Goal: Check status: Check status

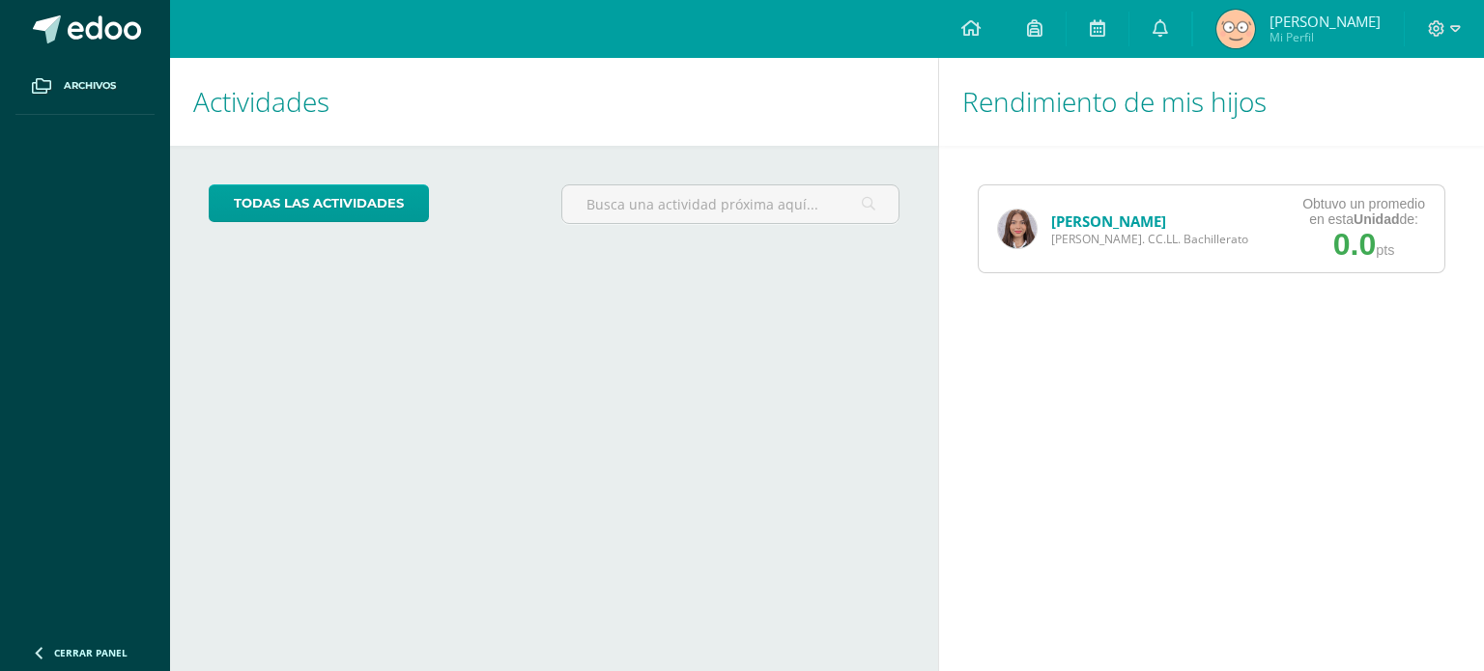
click at [1016, 217] on img at bounding box center [1017, 229] width 39 height 39
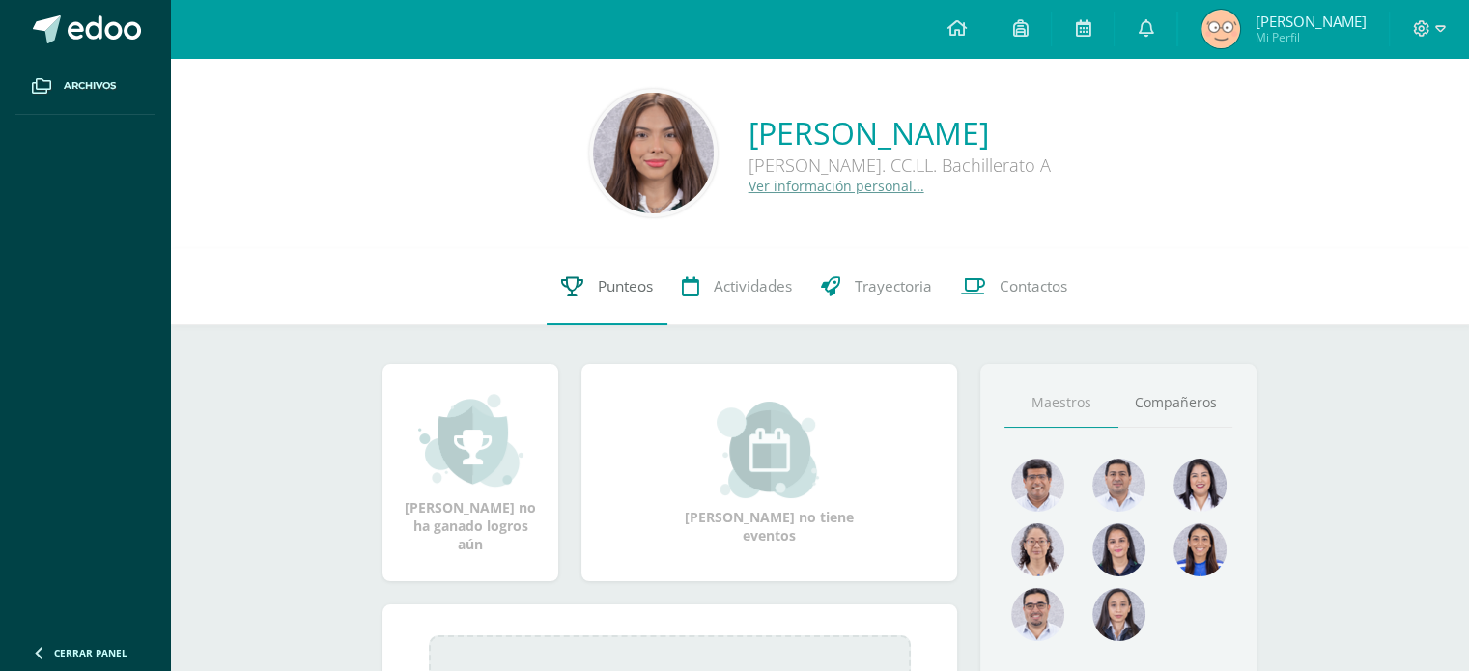
click at [618, 297] on span "Punteos" at bounding box center [625, 286] width 55 height 20
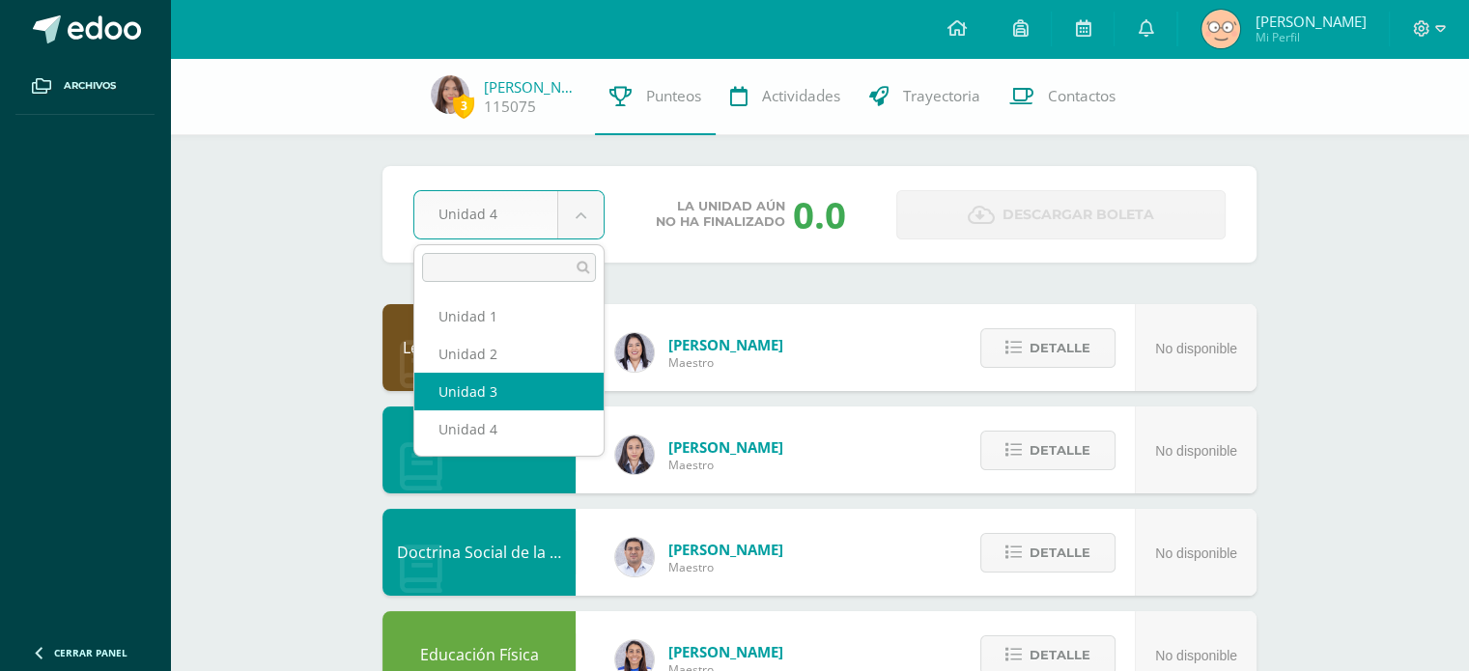
select select "Unidad 3"
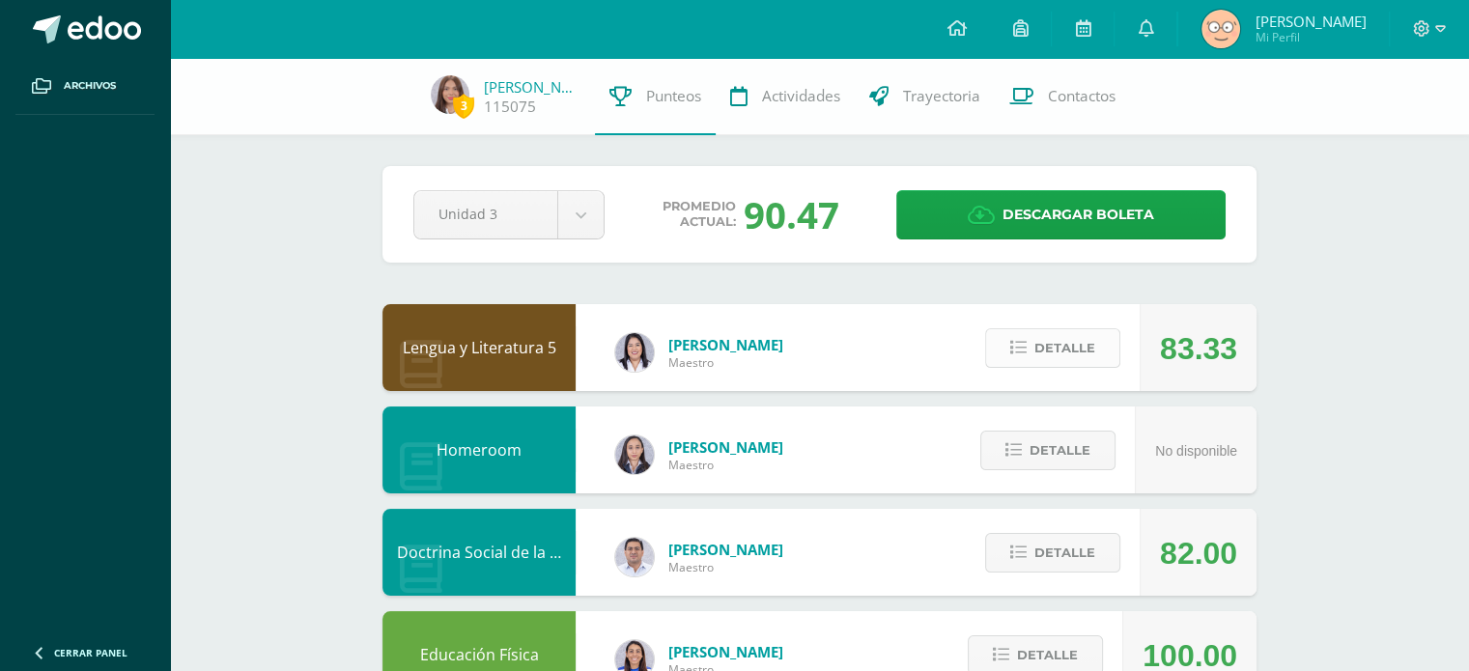
click at [1067, 359] on span "Detalle" at bounding box center [1065, 348] width 61 height 36
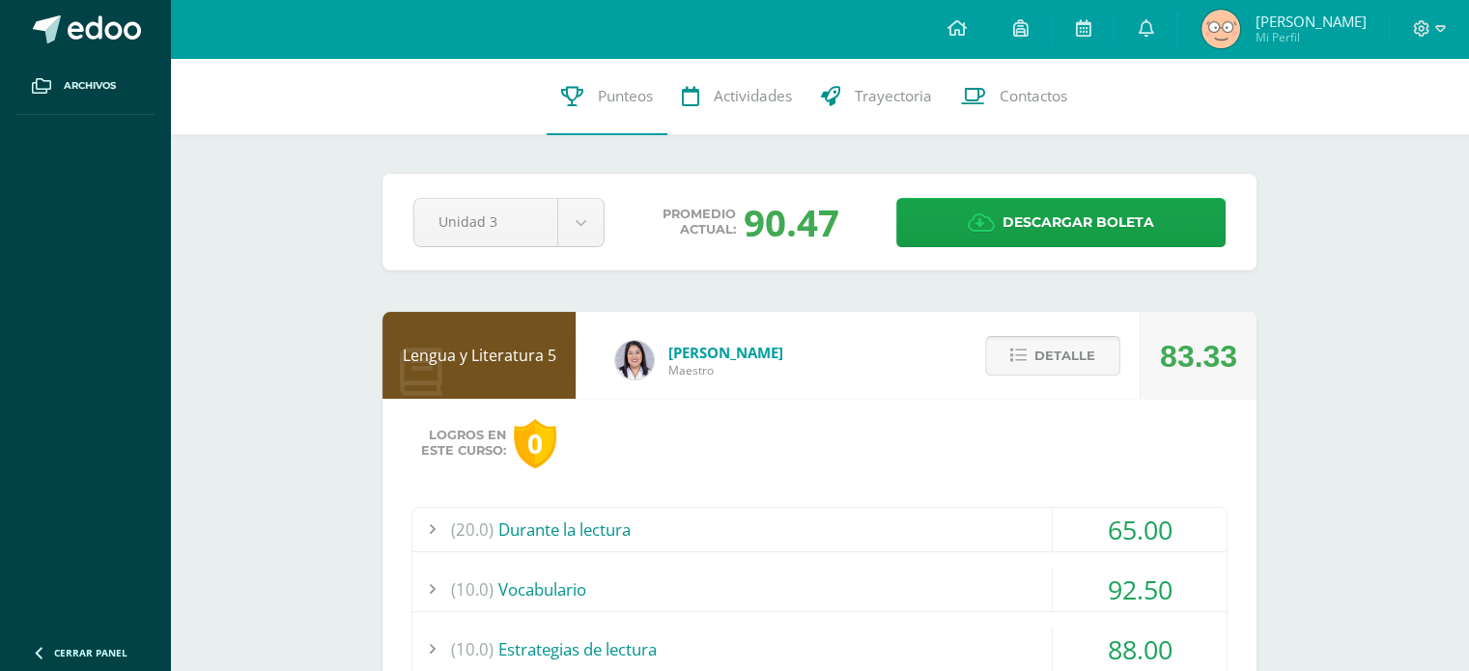
click at [1089, 358] on span "Detalle" at bounding box center [1065, 356] width 61 height 36
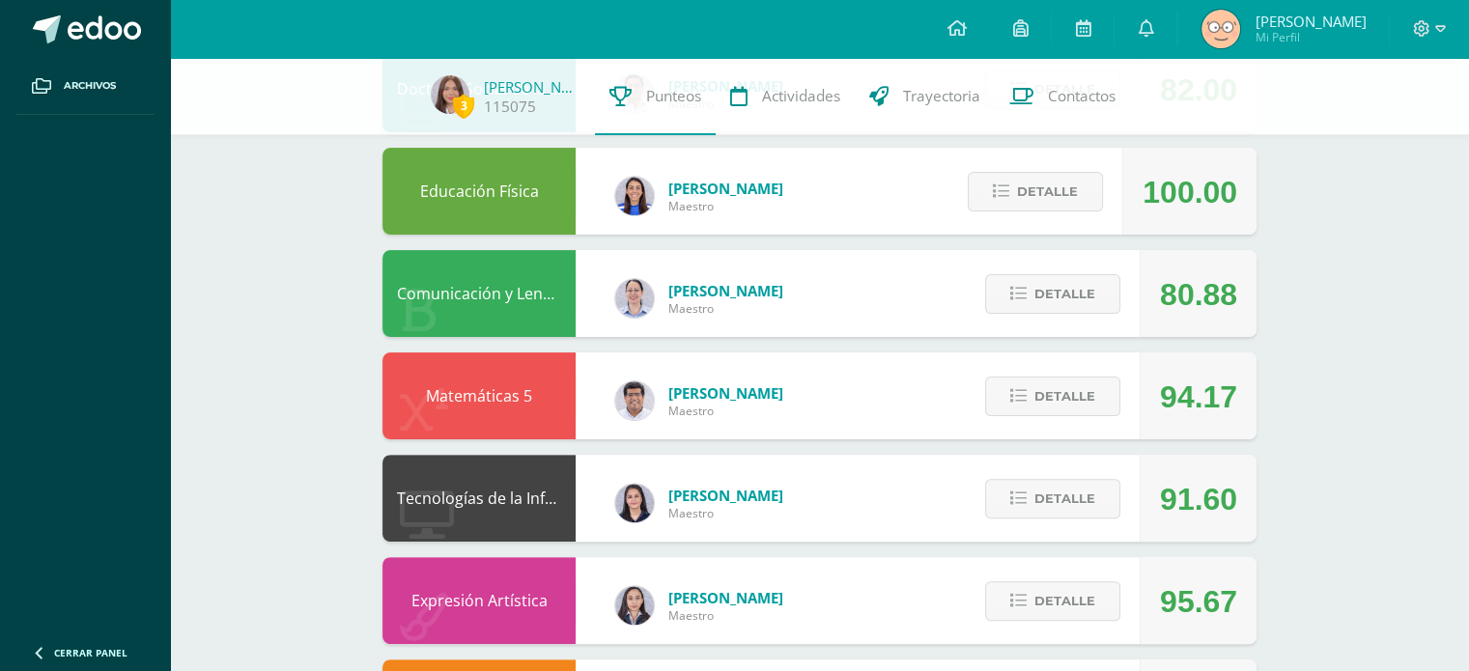
scroll to position [466, 0]
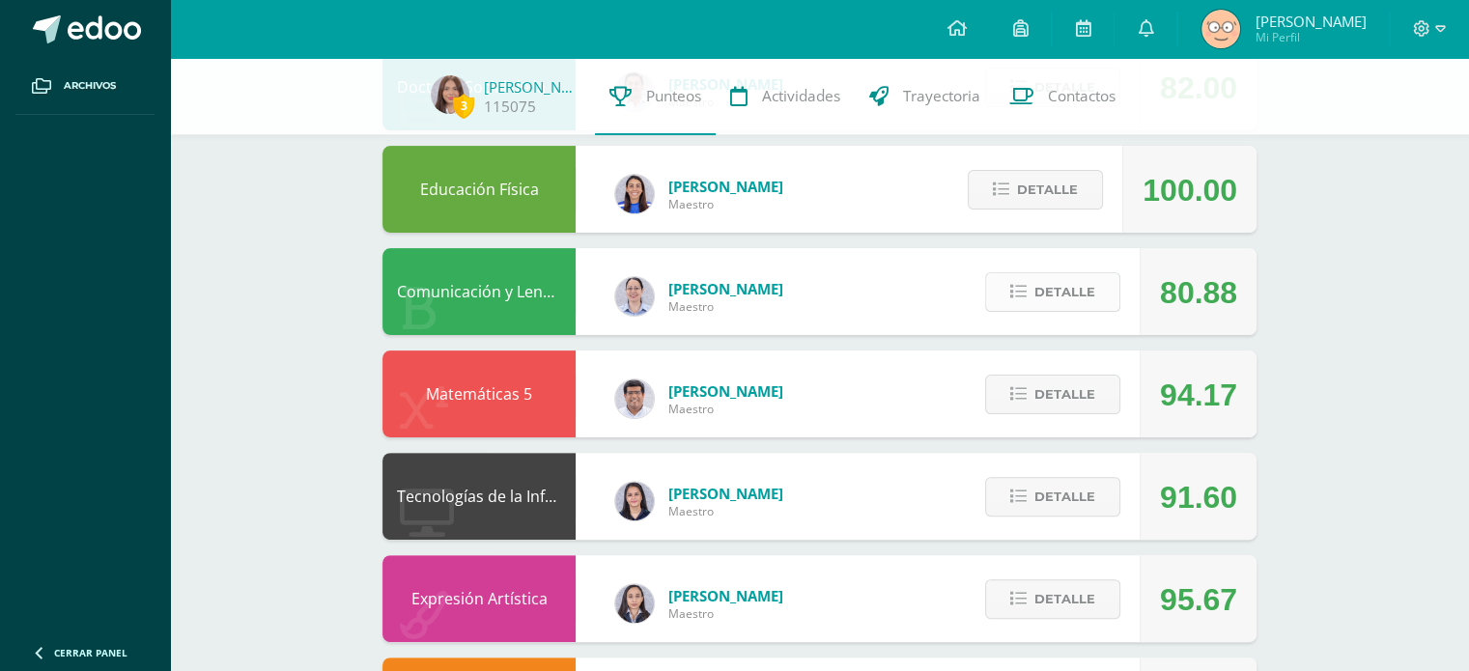
click at [1061, 299] on span "Detalle" at bounding box center [1065, 292] width 61 height 36
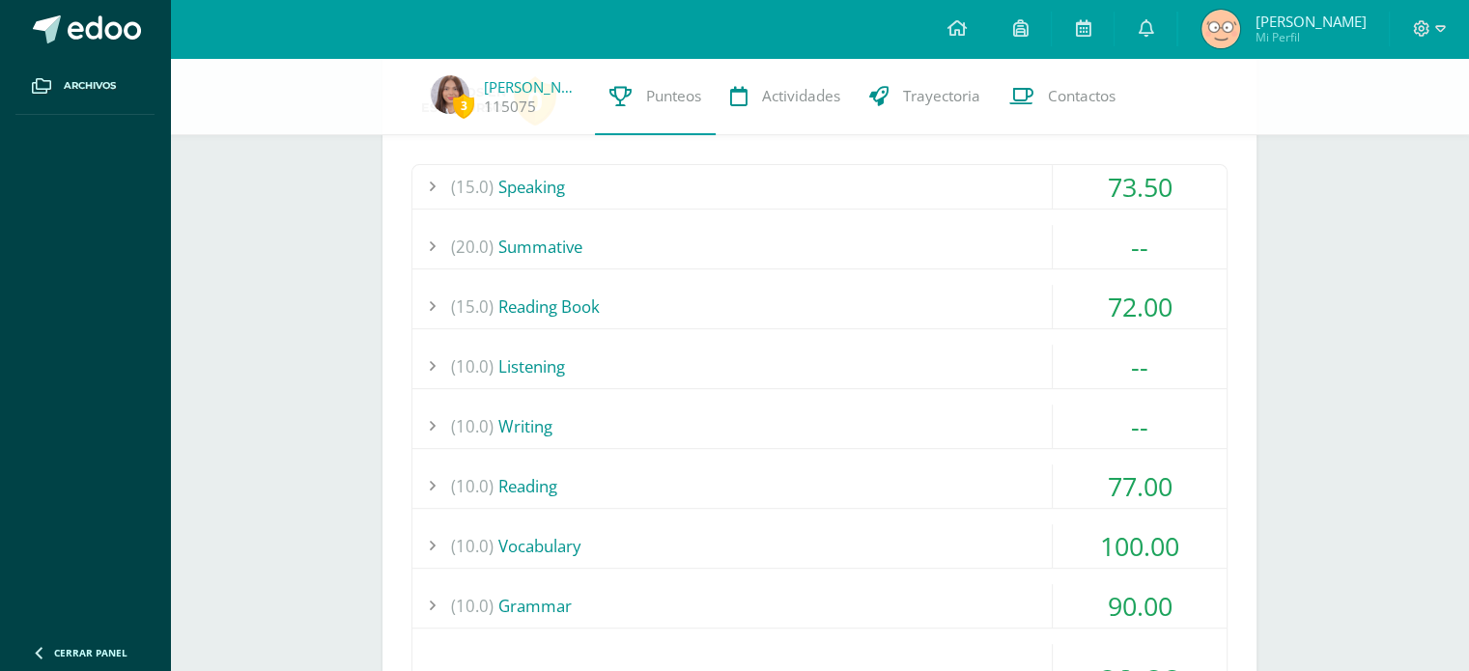
scroll to position [751, 0]
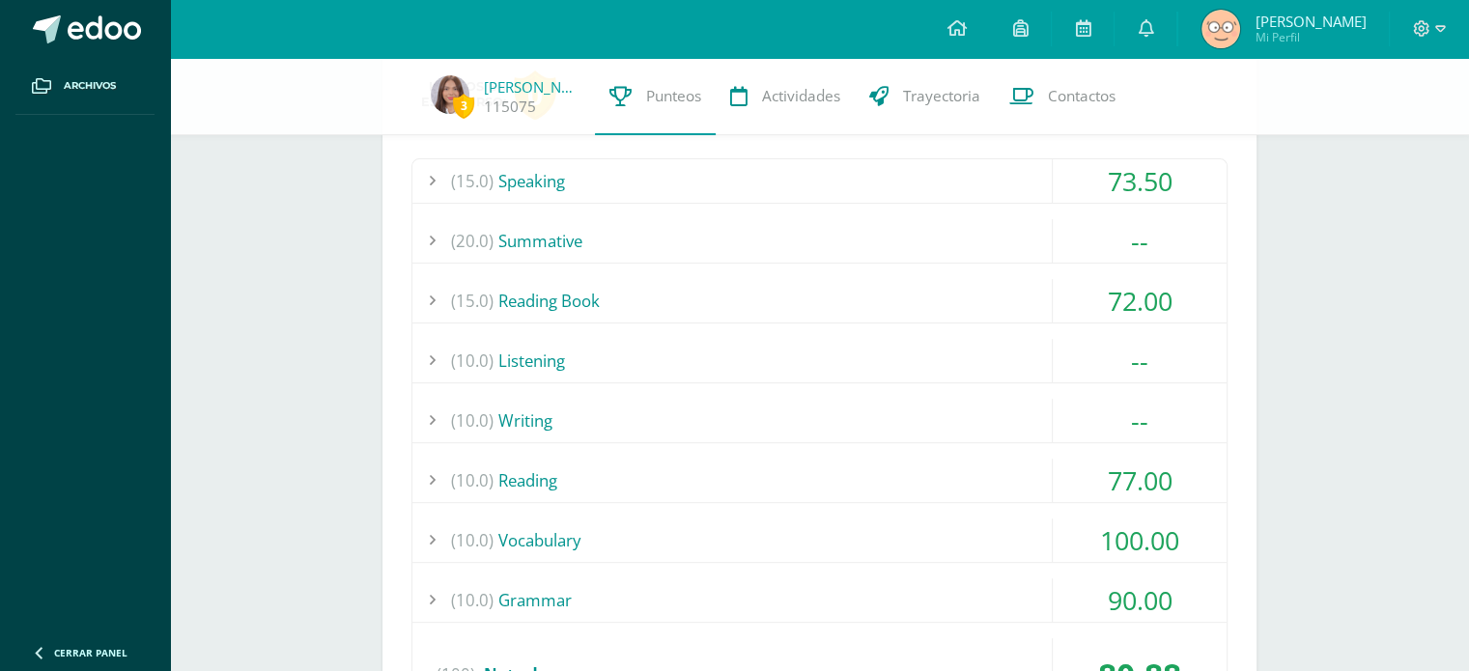
click at [1177, 177] on div "73.50" at bounding box center [1140, 180] width 174 height 43
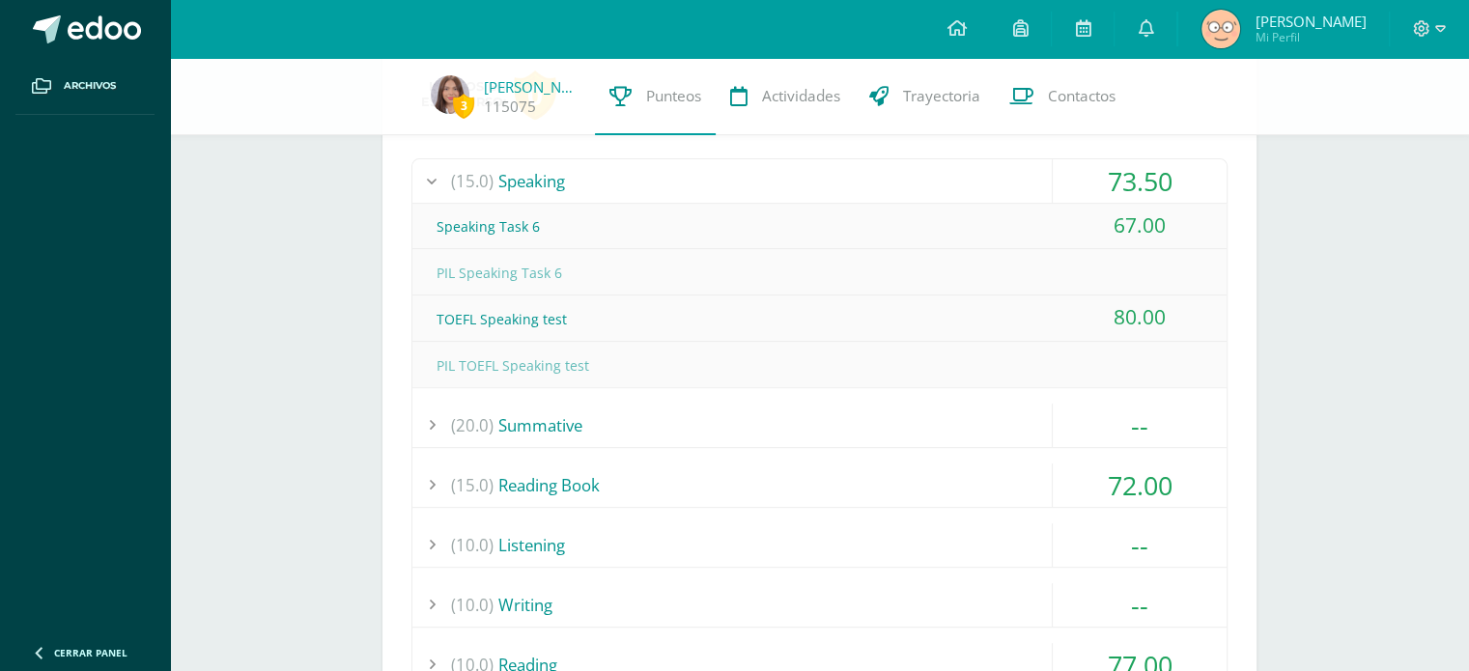
click at [1177, 177] on div "73.50" at bounding box center [1140, 180] width 174 height 43
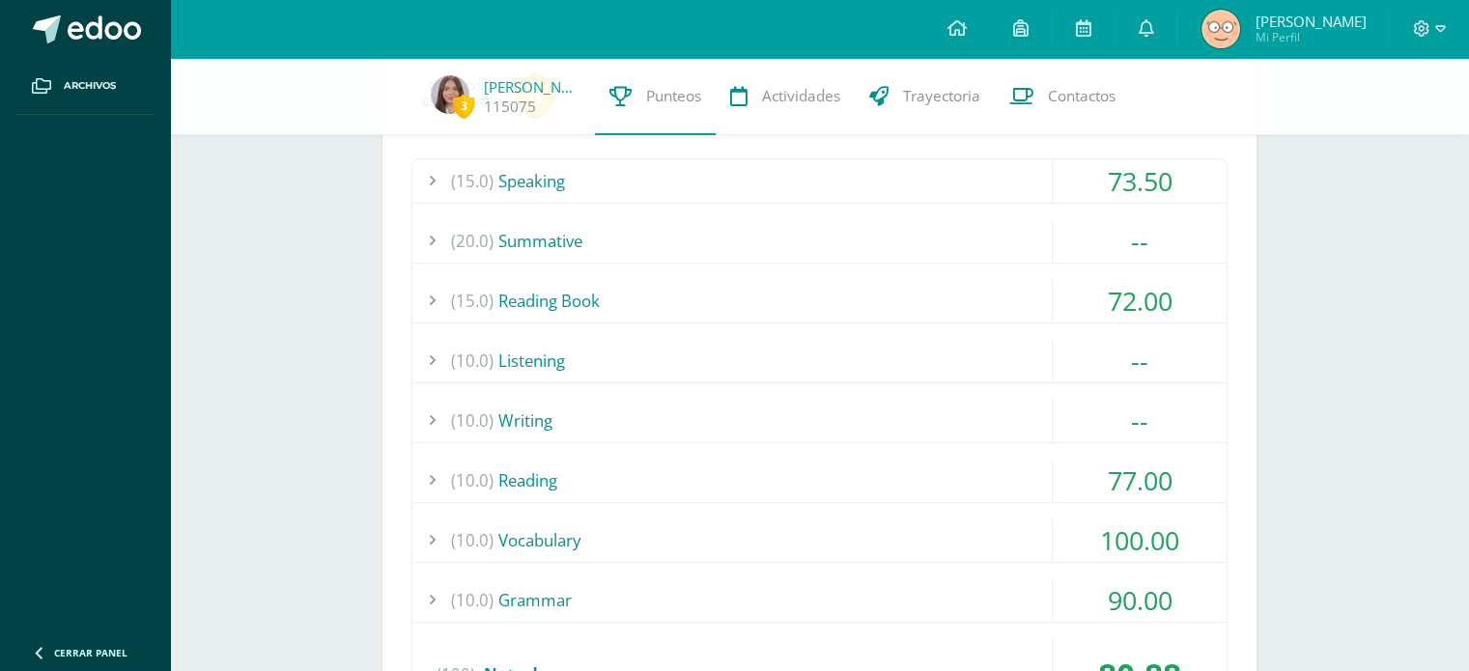
click at [1139, 227] on div "--" at bounding box center [1140, 240] width 174 height 43
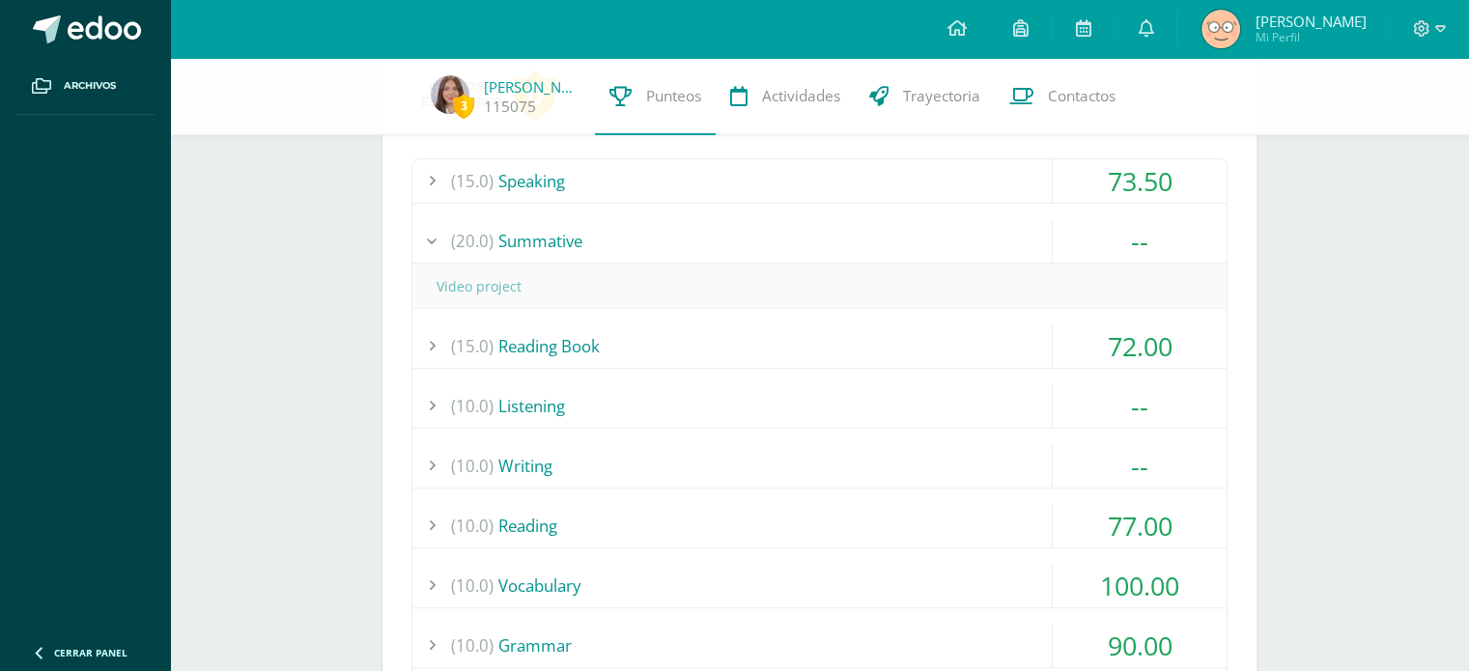
click at [1139, 227] on div "--" at bounding box center [1140, 240] width 174 height 43
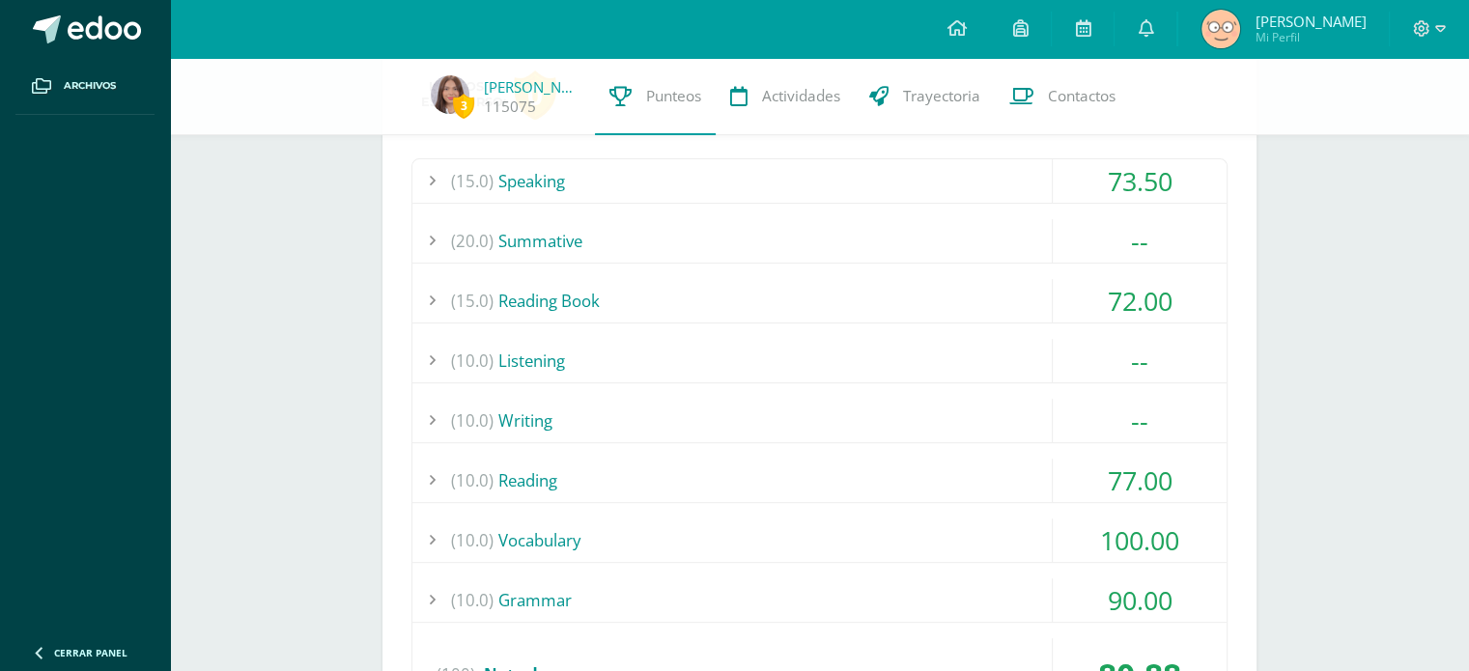
click at [920, 303] on div "(15.0) Reading Book" at bounding box center [819, 300] width 814 height 43
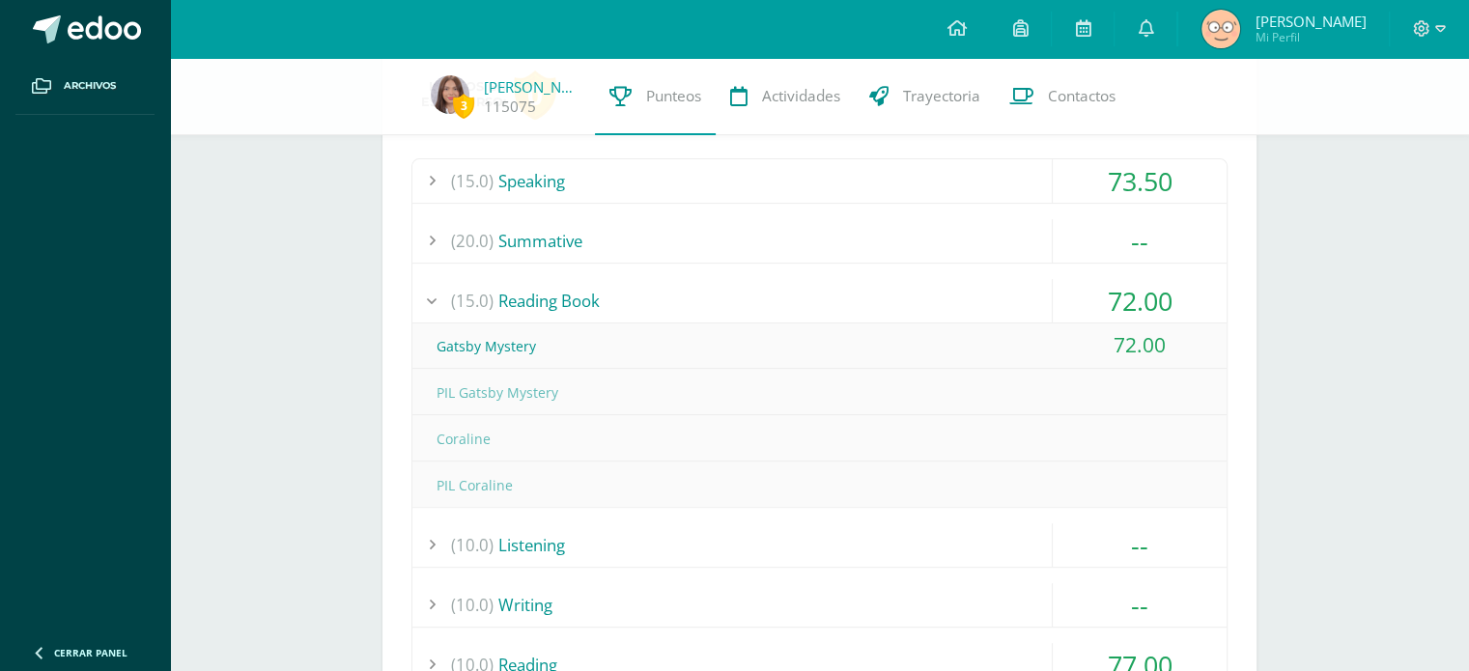
click at [1199, 303] on div "72.00" at bounding box center [1140, 300] width 174 height 43
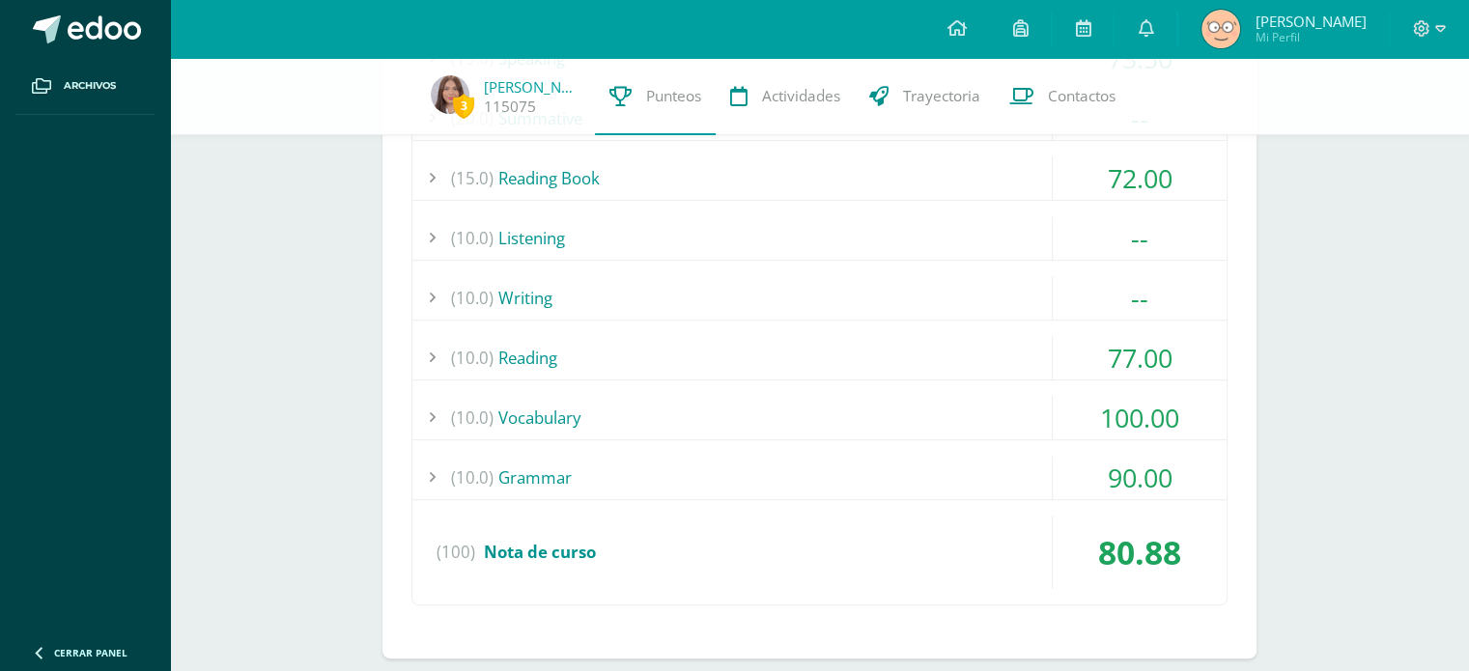
scroll to position [876, 0]
click at [1152, 227] on div "--" at bounding box center [1140, 234] width 174 height 43
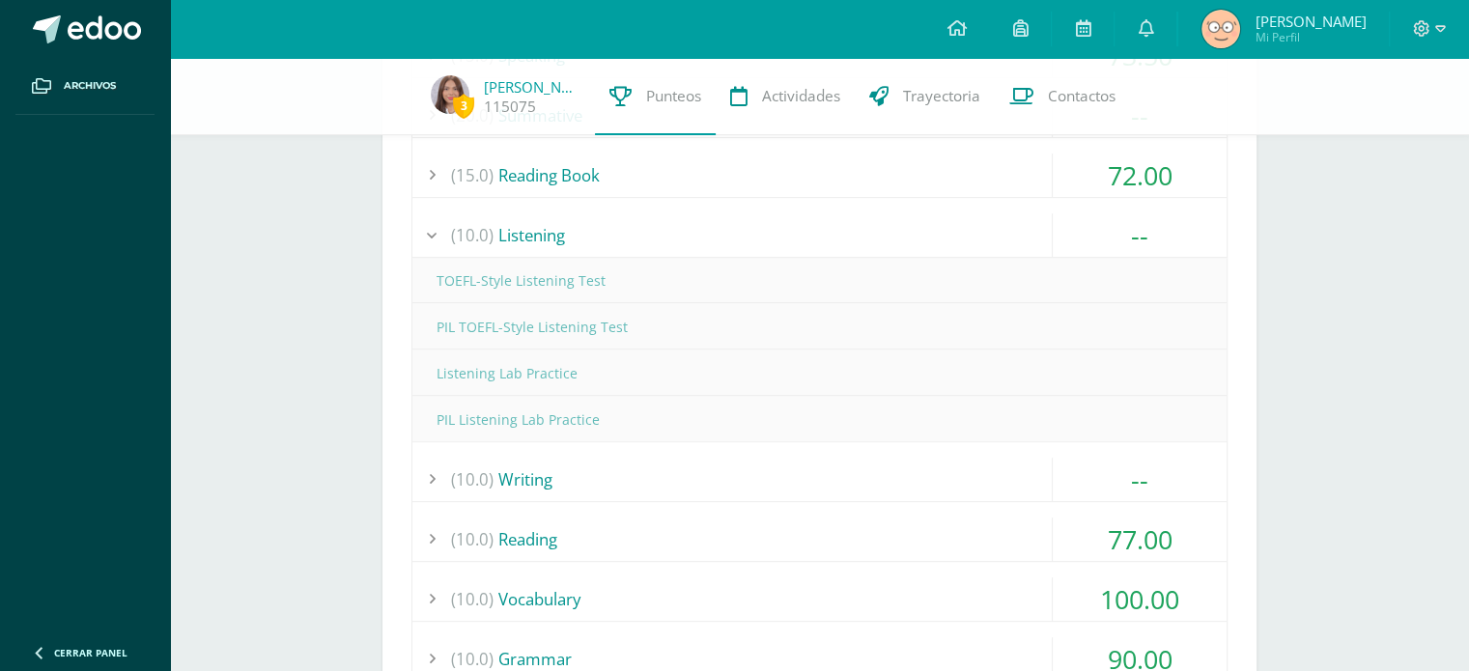
click at [1152, 227] on div "--" at bounding box center [1140, 234] width 174 height 43
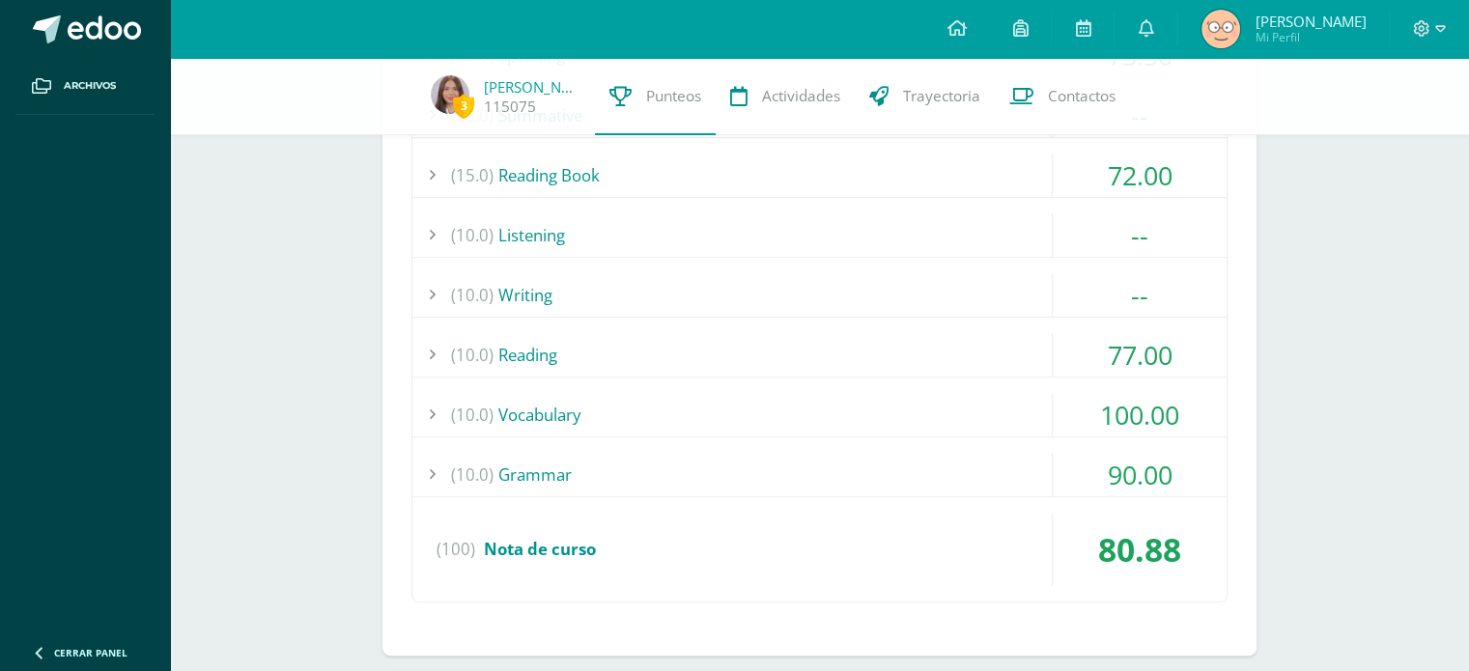
click at [900, 298] on div "(10.0) Writing" at bounding box center [819, 294] width 814 height 43
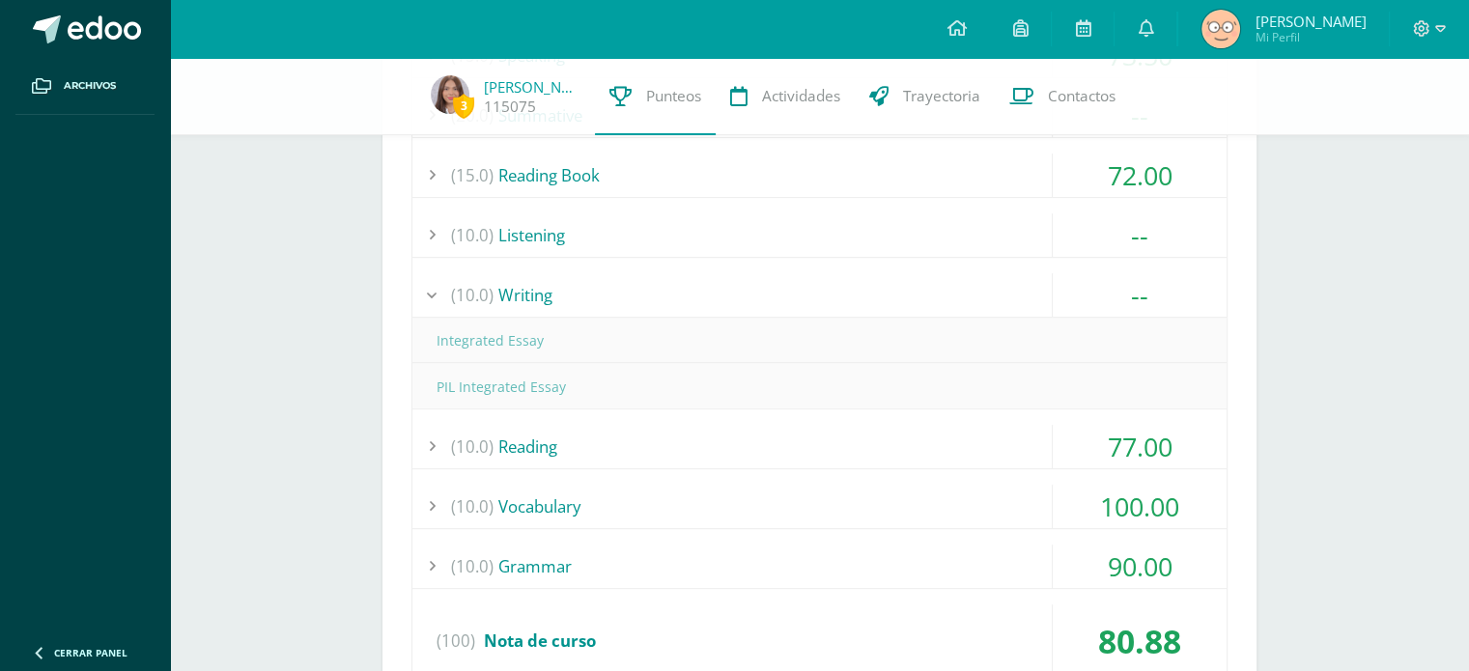
click at [900, 298] on div "(10.0) Writing" at bounding box center [819, 294] width 814 height 43
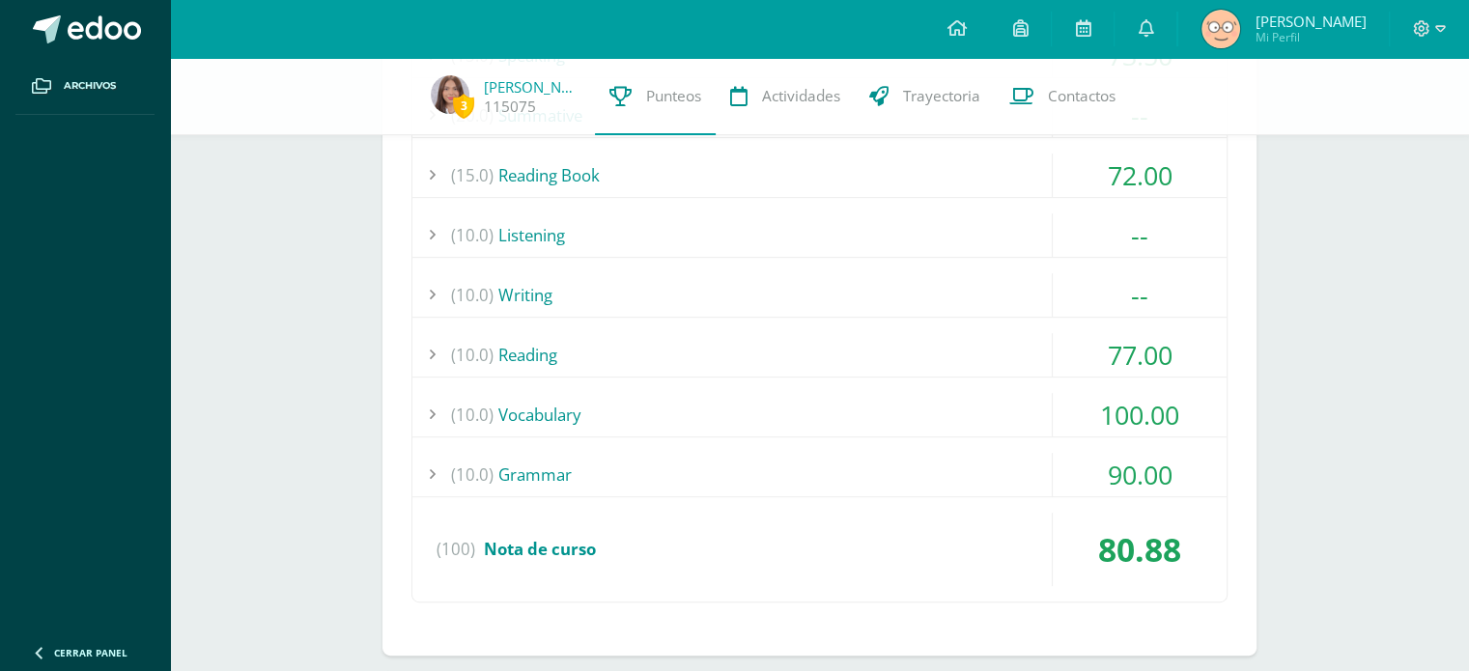
click at [820, 359] on div "(10.0) [GEOGRAPHIC_DATA]" at bounding box center [819, 354] width 814 height 43
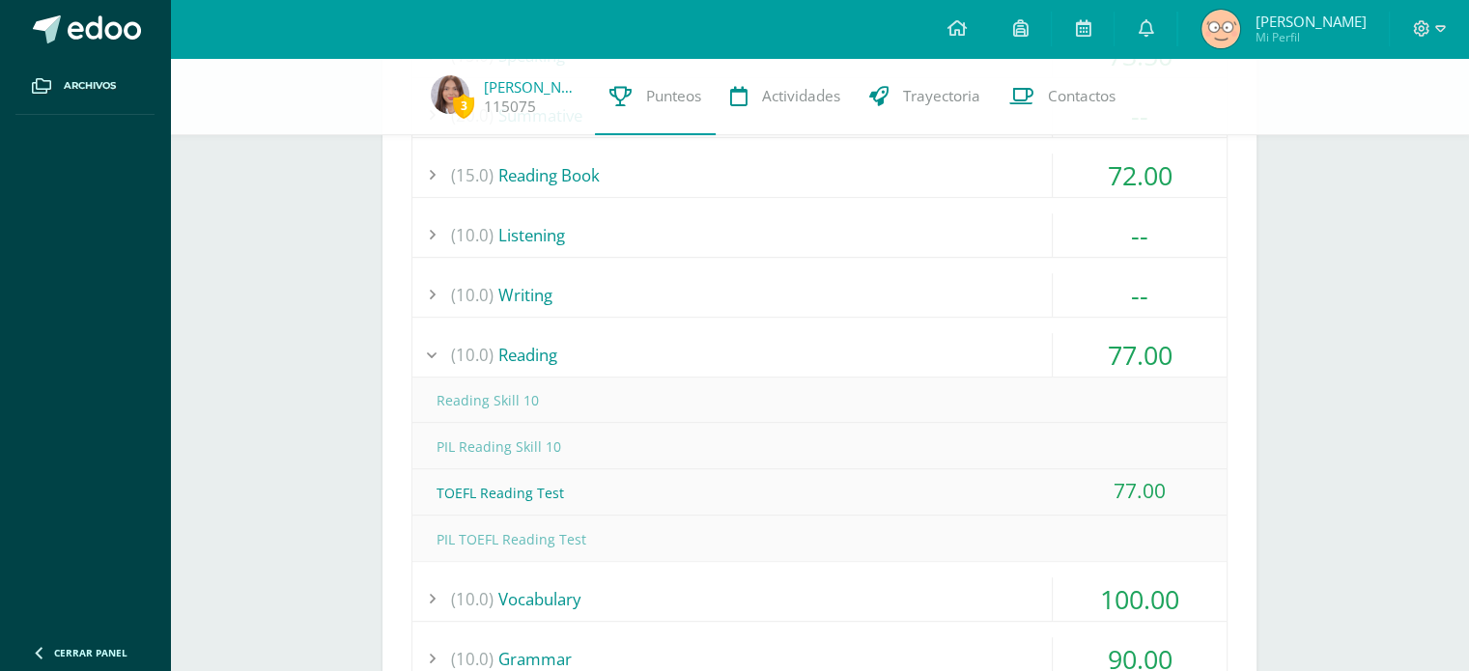
click at [820, 359] on div "(10.0) [GEOGRAPHIC_DATA]" at bounding box center [819, 354] width 814 height 43
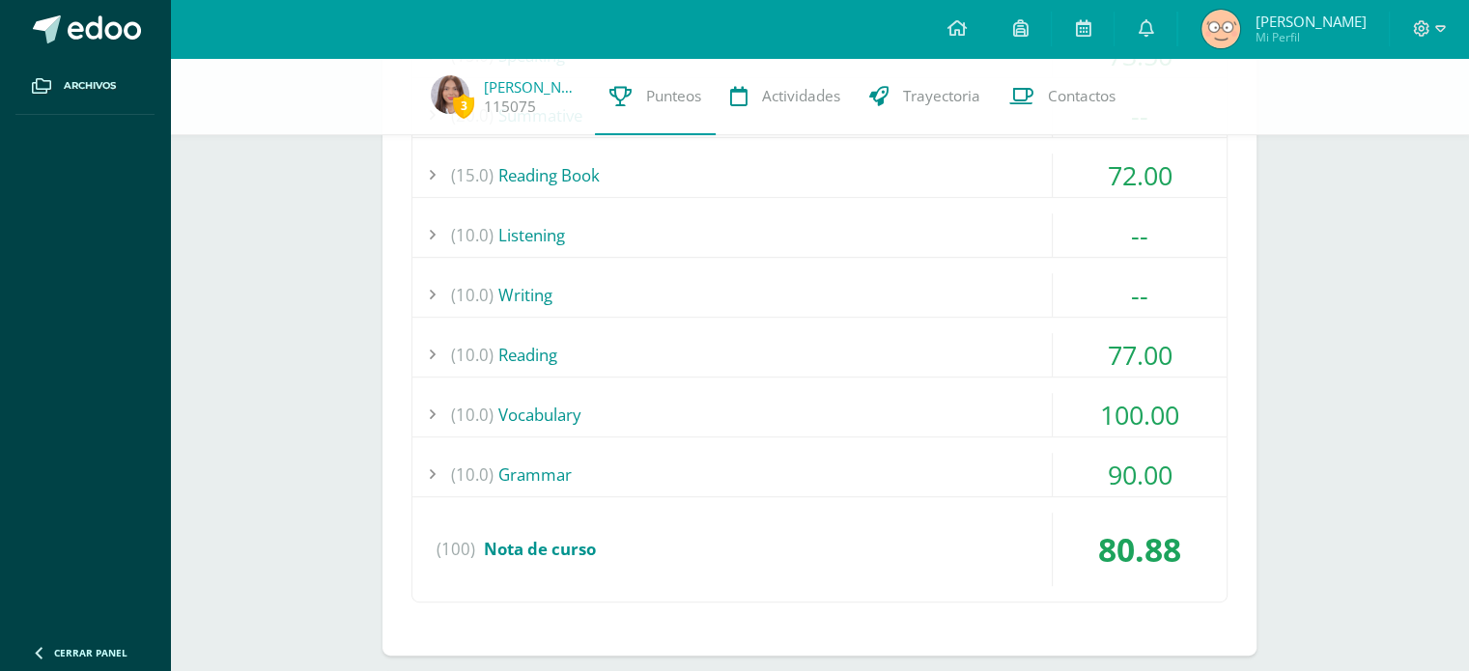
click at [793, 420] on div "(10.0) Vocabulary" at bounding box center [819, 414] width 814 height 43
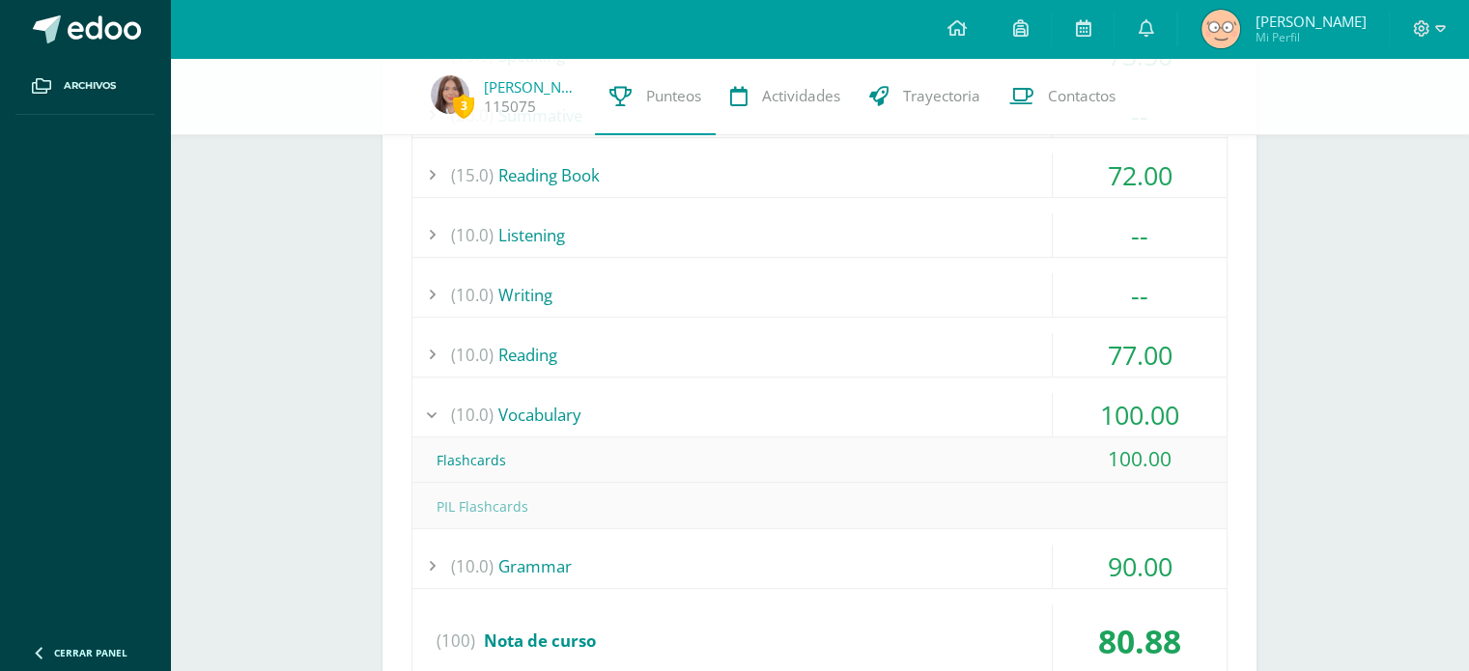
click at [793, 420] on div "(10.0) Vocabulary" at bounding box center [819, 414] width 814 height 43
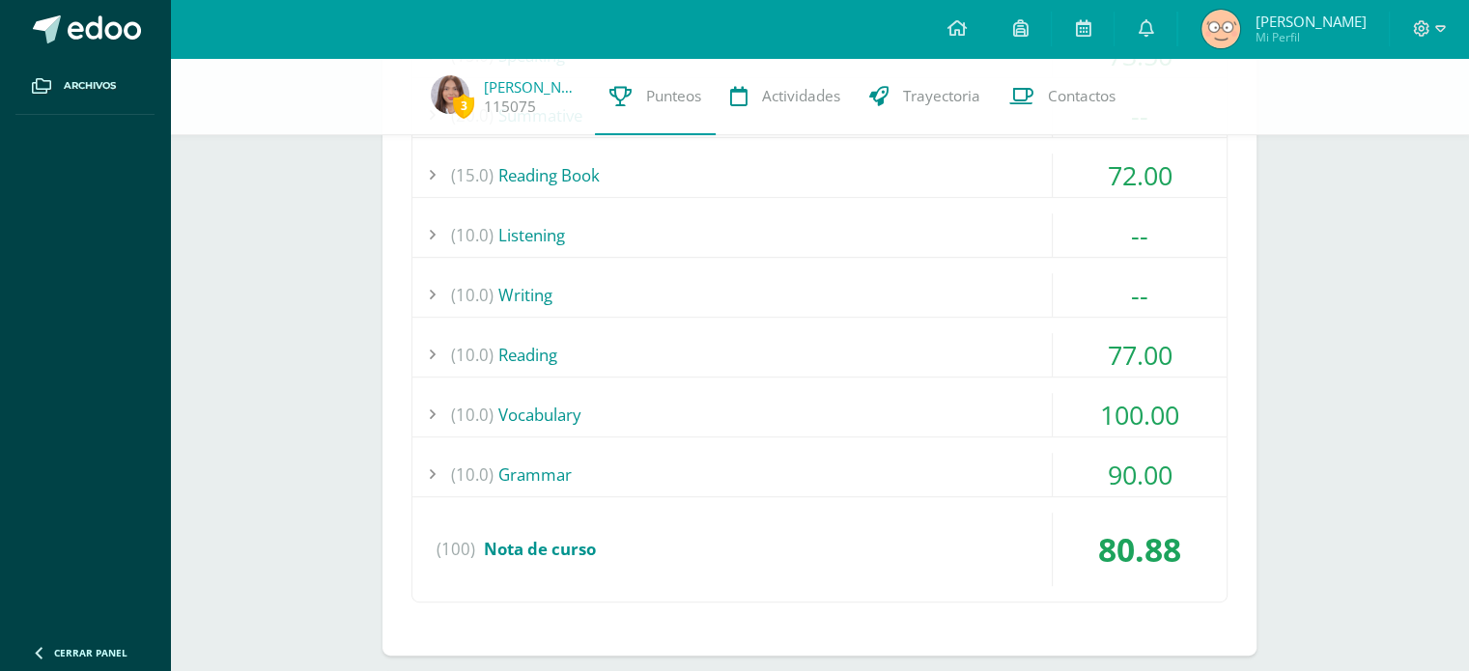
click at [754, 468] on div "(10.0) Grammar" at bounding box center [819, 474] width 814 height 43
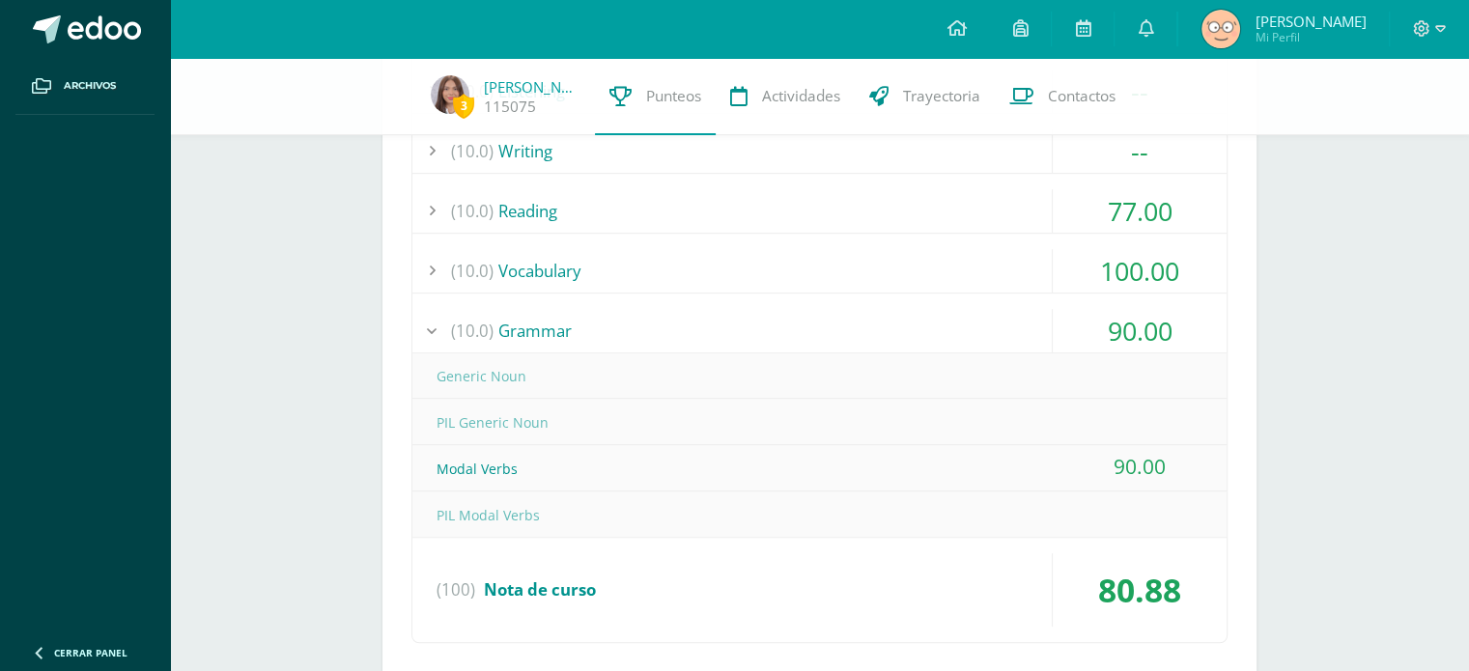
scroll to position [1024, 0]
